Goal: Information Seeking & Learning: Find specific fact

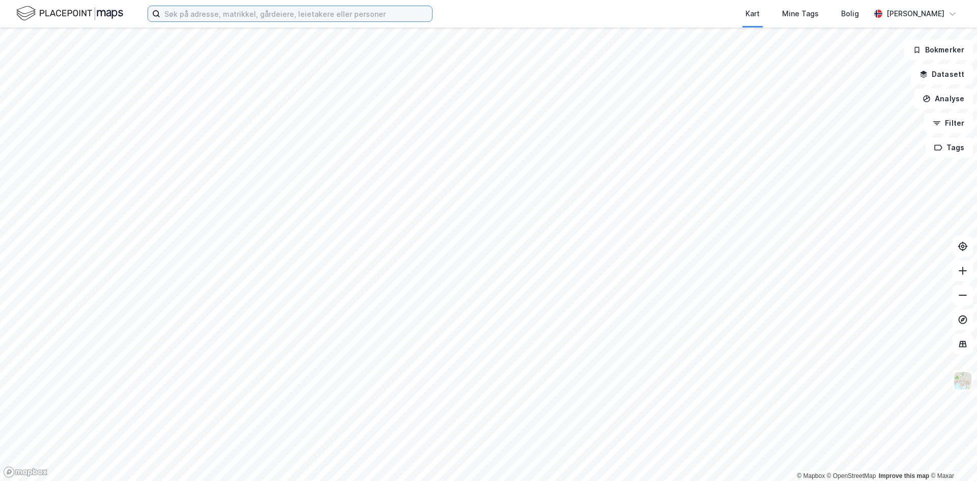
click at [195, 17] on input at bounding box center [296, 13] width 272 height 15
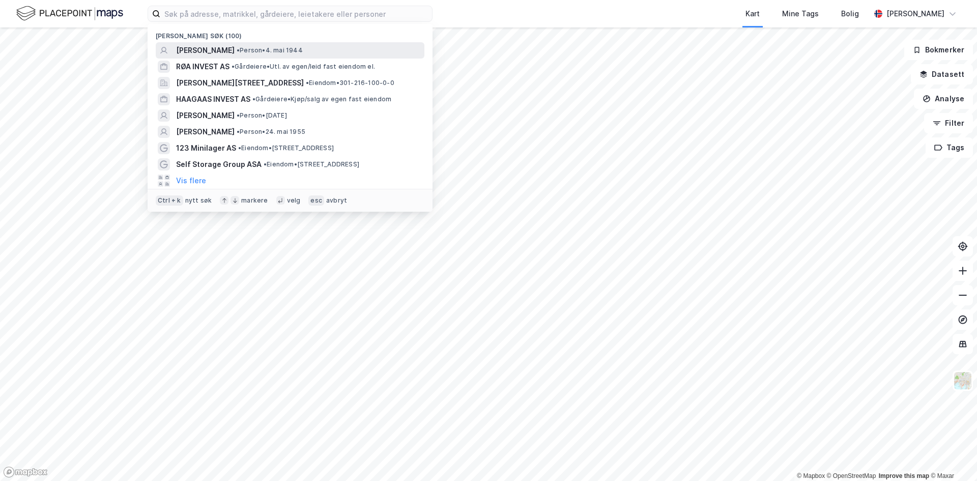
click at [186, 44] on span "[PERSON_NAME]" at bounding box center [205, 50] width 59 height 12
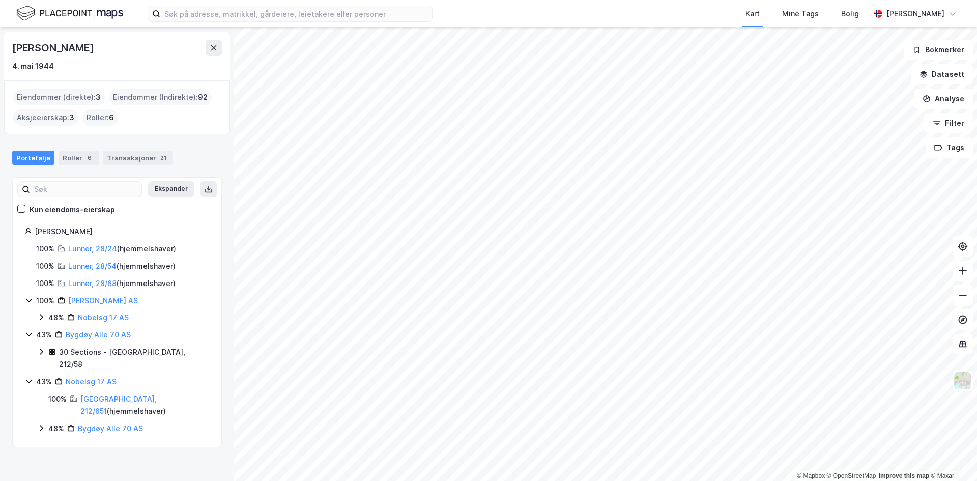
click at [80, 330] on div "Bygdøy Alle 70 AS" at bounding box center [98, 335] width 65 height 12
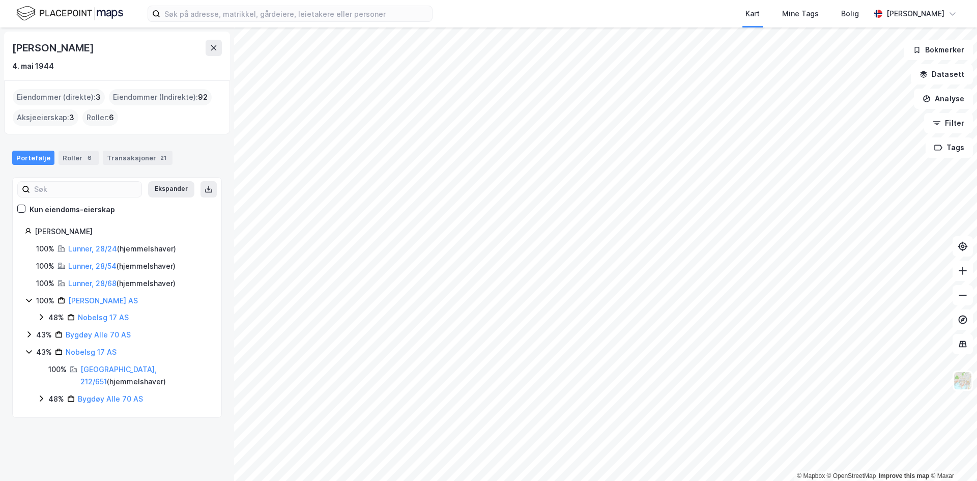
click at [80, 330] on div "Bygdøy Alle 70 AS" at bounding box center [98, 335] width 65 height 12
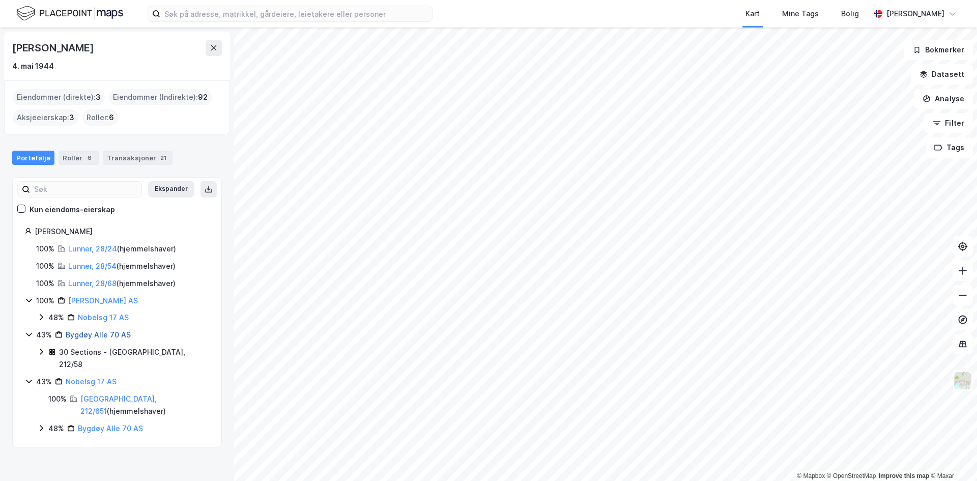
click at [92, 335] on link "Bygdøy Alle 70 AS" at bounding box center [98, 334] width 65 height 9
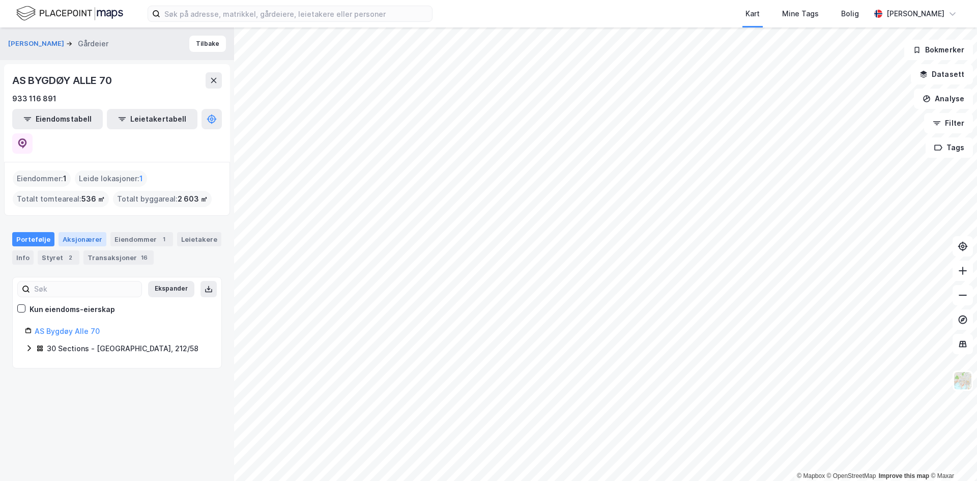
click at [79, 232] on div "Aksjonærer" at bounding box center [83, 239] width 48 height 14
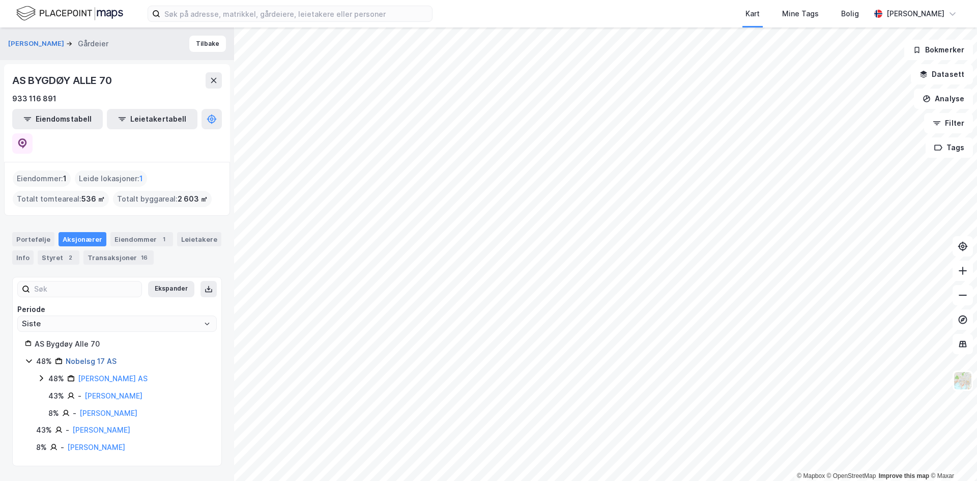
click at [78, 357] on link "Nobelsg 17 AS" at bounding box center [91, 361] width 51 height 9
